Goal: Transaction & Acquisition: Obtain resource

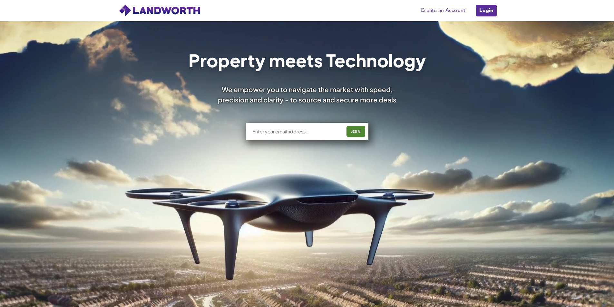
click at [452, 8] on link "Create an Account" at bounding box center [442, 11] width 51 height 10
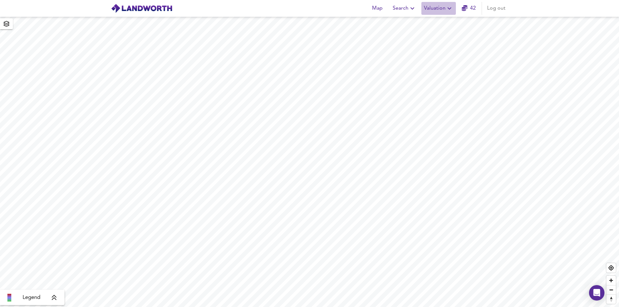
click at [436, 7] on span "Valuation" at bounding box center [438, 8] width 29 height 9
click at [432, 20] on li "New Valuation Report" at bounding box center [438, 23] width 77 height 12
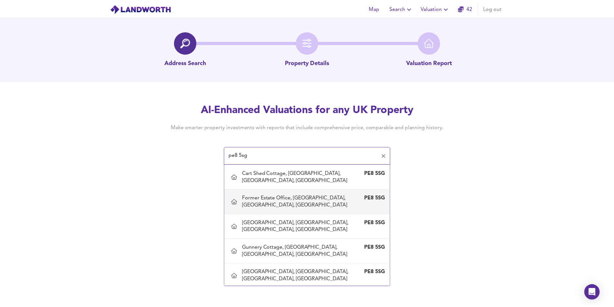
scroll to position [387, 0]
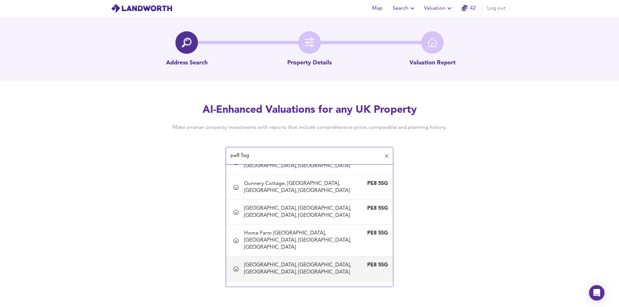
click at [299, 269] on div "Home Farm House, Lilford, Lilford, North Northamptonshire" at bounding box center [303, 269] width 118 height 14
type input "Home Farm House, Lilford, Lilford, North Northamptonshire"
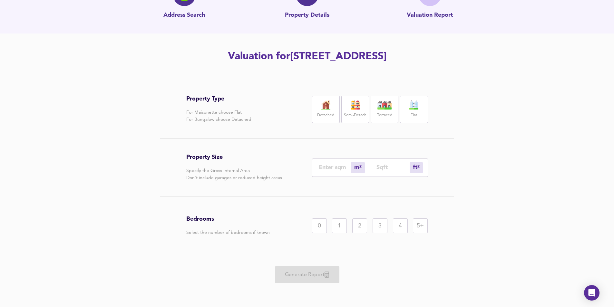
scroll to position [62, 0]
